Goal: Task Accomplishment & Management: Use online tool/utility

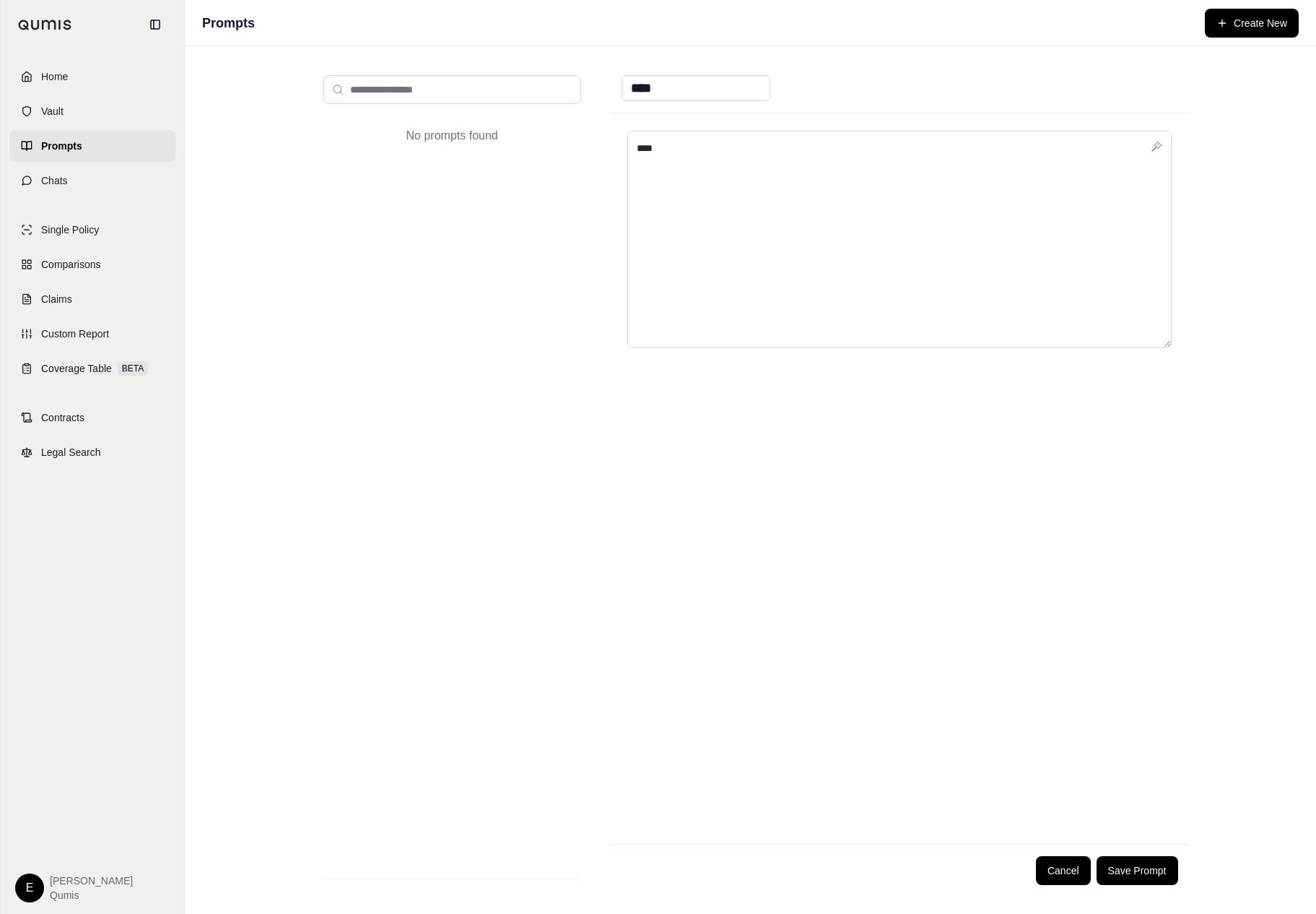
click at [244, 336] on div "No prompts found **** **** Cancel Save Prompt" at bounding box center [751, 480] width 1132 height 868
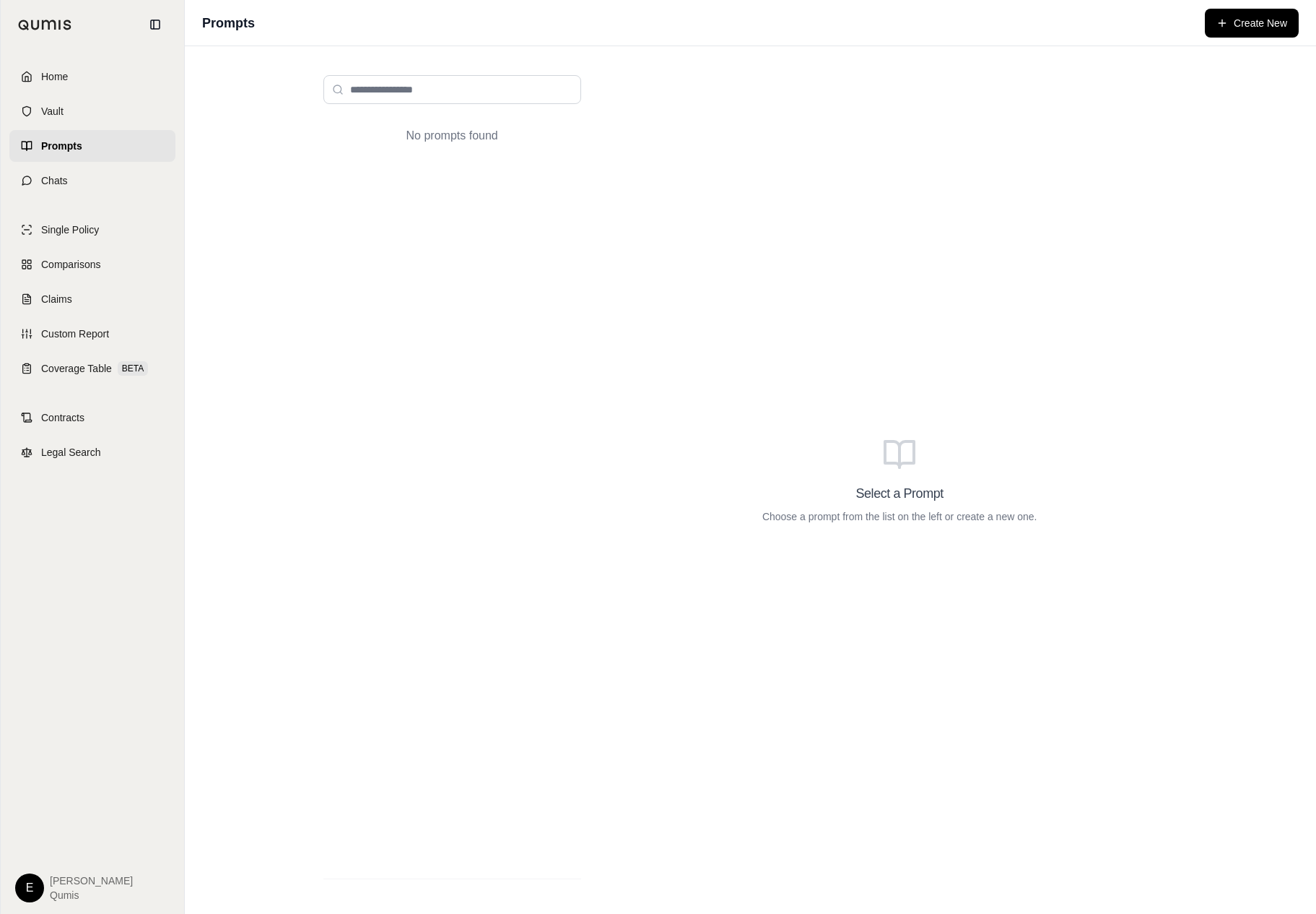
click at [244, 336] on div "No prompts found Select a Prompt Choose a prompt from the list on the left or c…" at bounding box center [751, 480] width 1132 height 868
